Goal: Navigation & Orientation: Find specific page/section

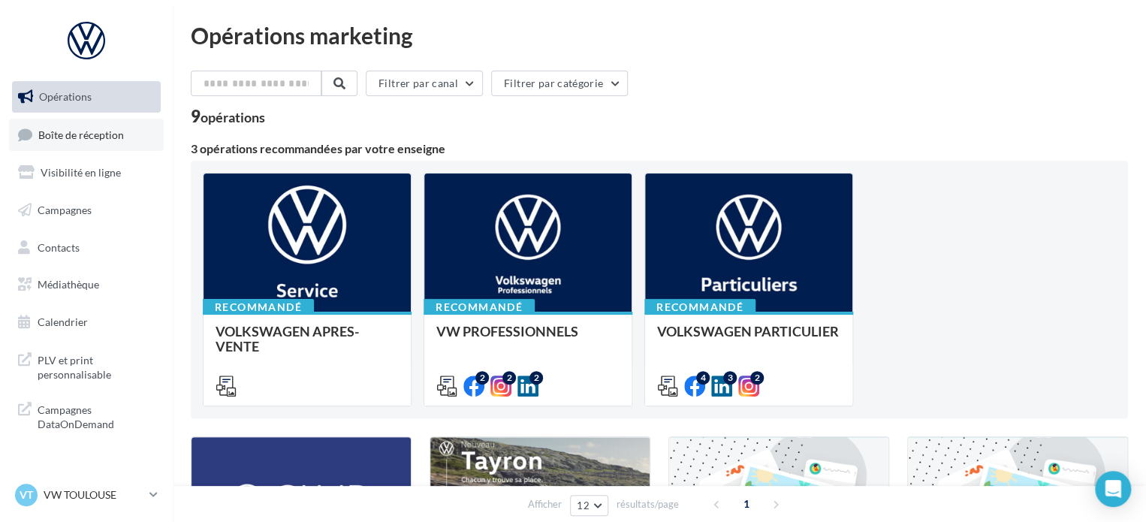
click at [99, 143] on link "Boîte de réception" at bounding box center [86, 135] width 155 height 32
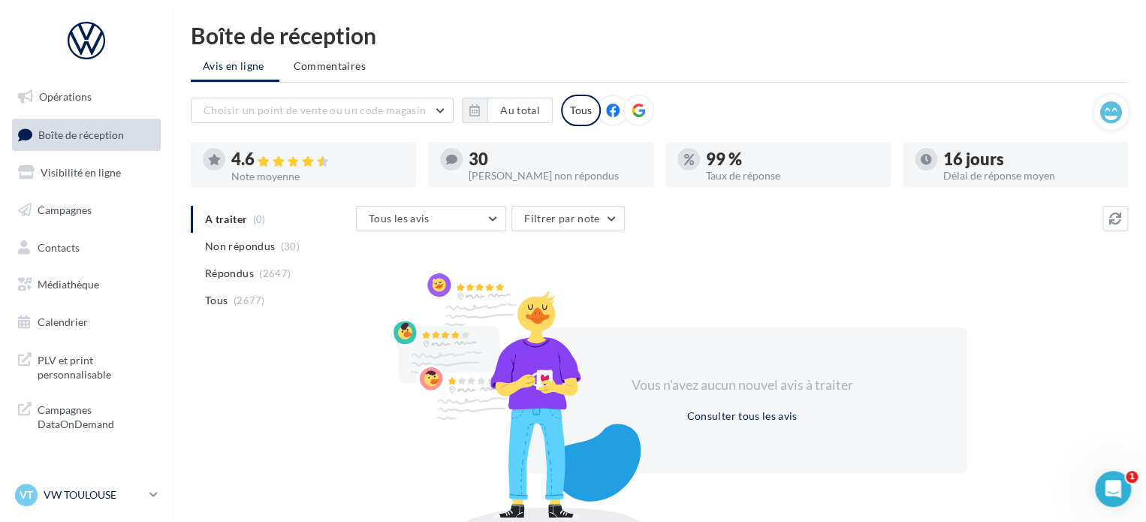
click at [83, 486] on div "VT VW TOULOUSE vw-cap-dup" at bounding box center [79, 495] width 128 height 23
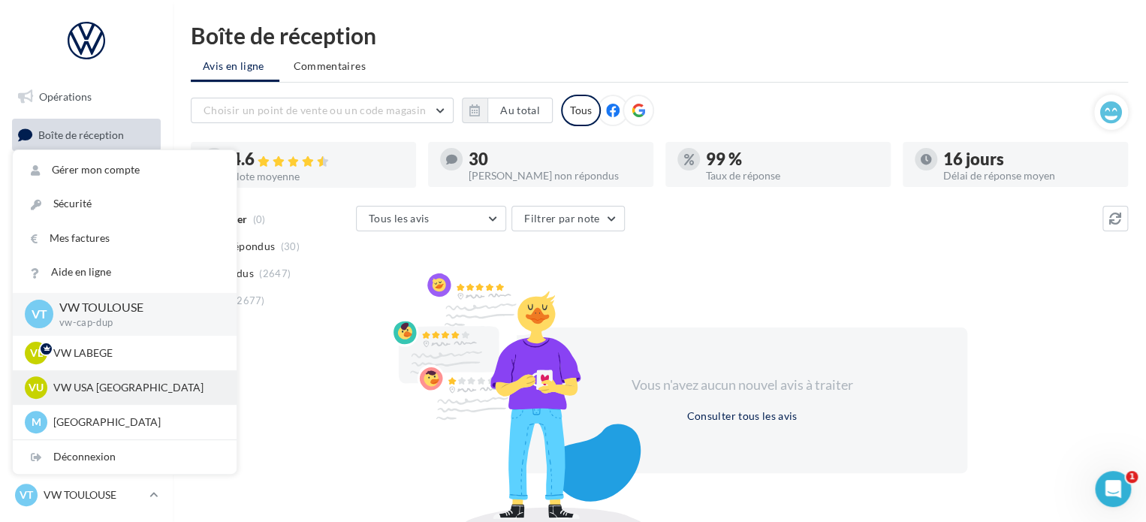
click at [82, 385] on p "VW USA [GEOGRAPHIC_DATA]" at bounding box center [135, 387] width 165 height 15
